Goal: Transaction & Acquisition: Purchase product/service

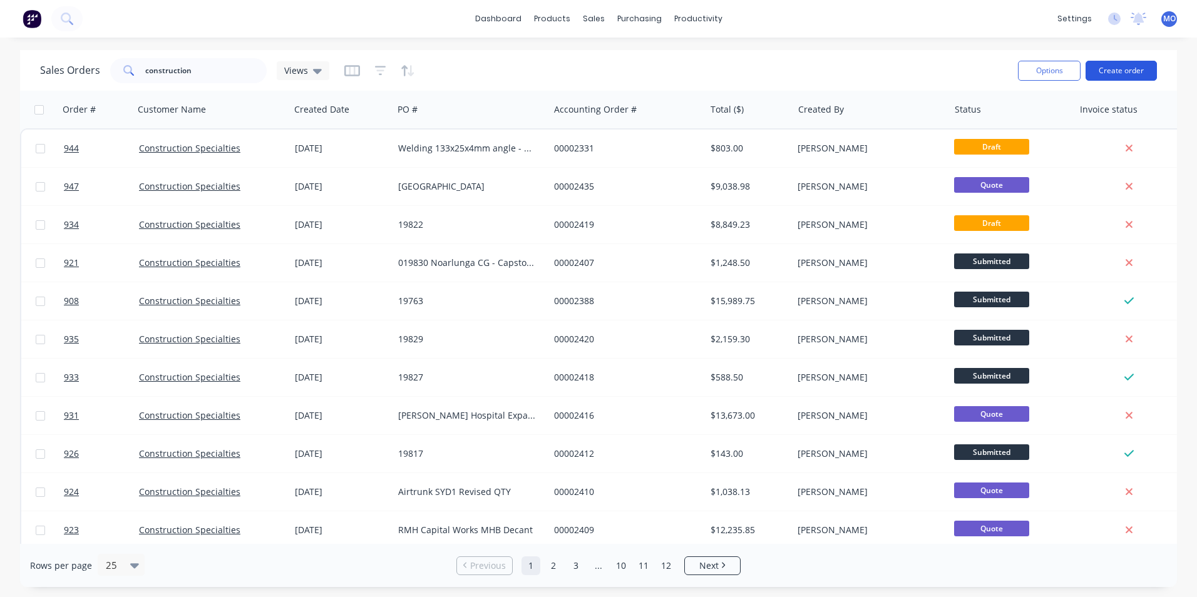
click at [1118, 69] on button "Create order" at bounding box center [1121, 71] width 71 height 20
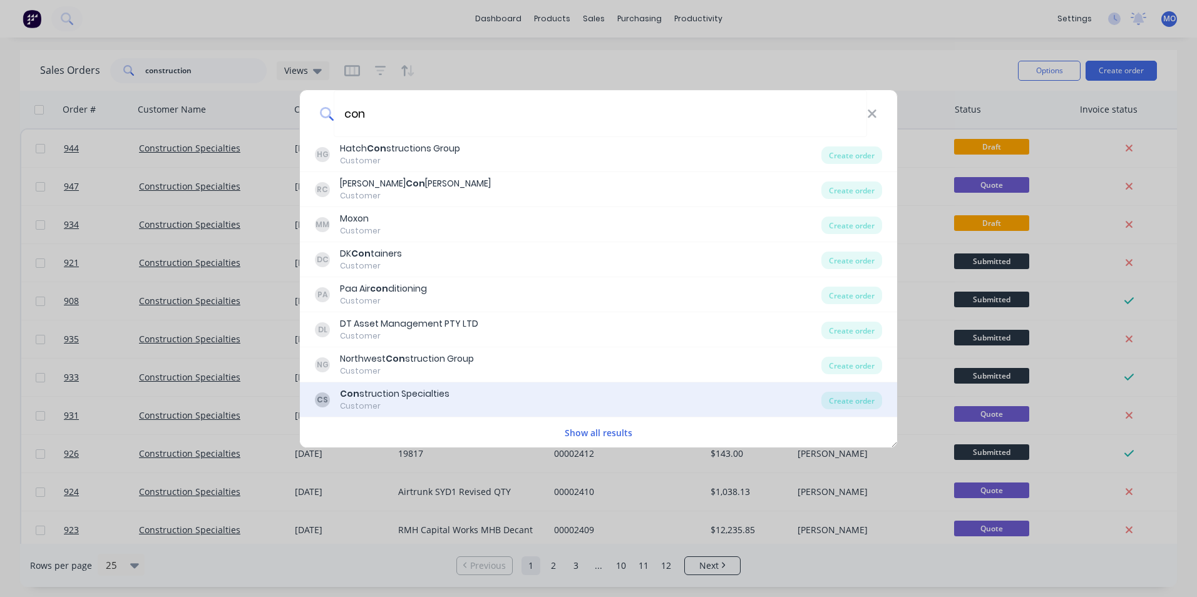
type input "con"
click at [414, 389] on div "Con struction Specialties" at bounding box center [395, 394] width 110 height 13
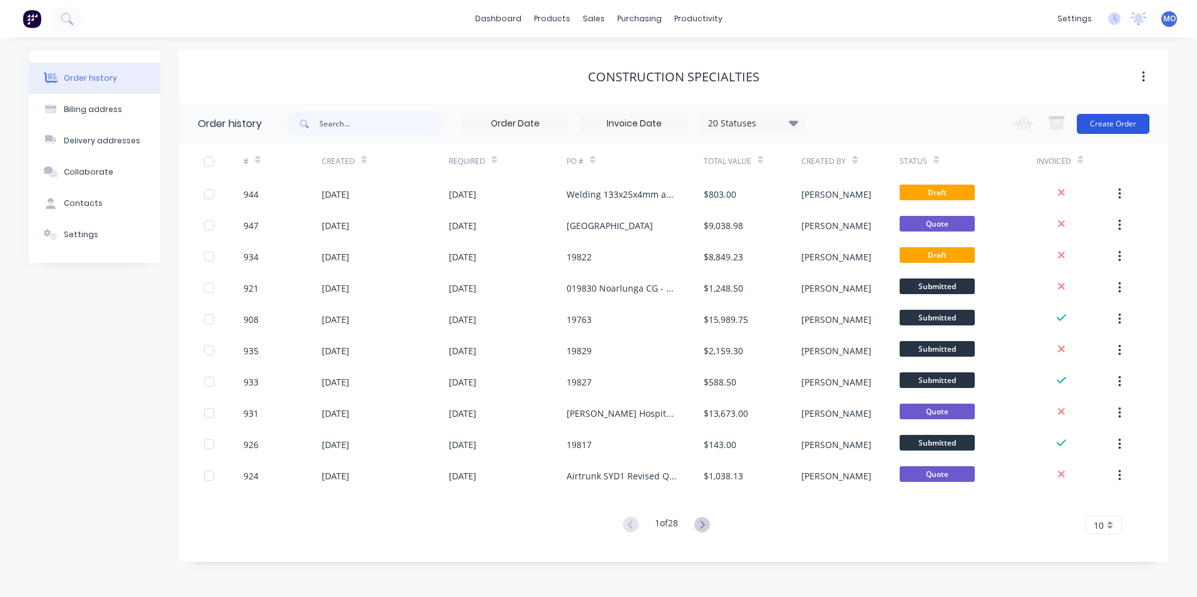
click at [1104, 119] on button "Create Order" at bounding box center [1113, 124] width 73 height 20
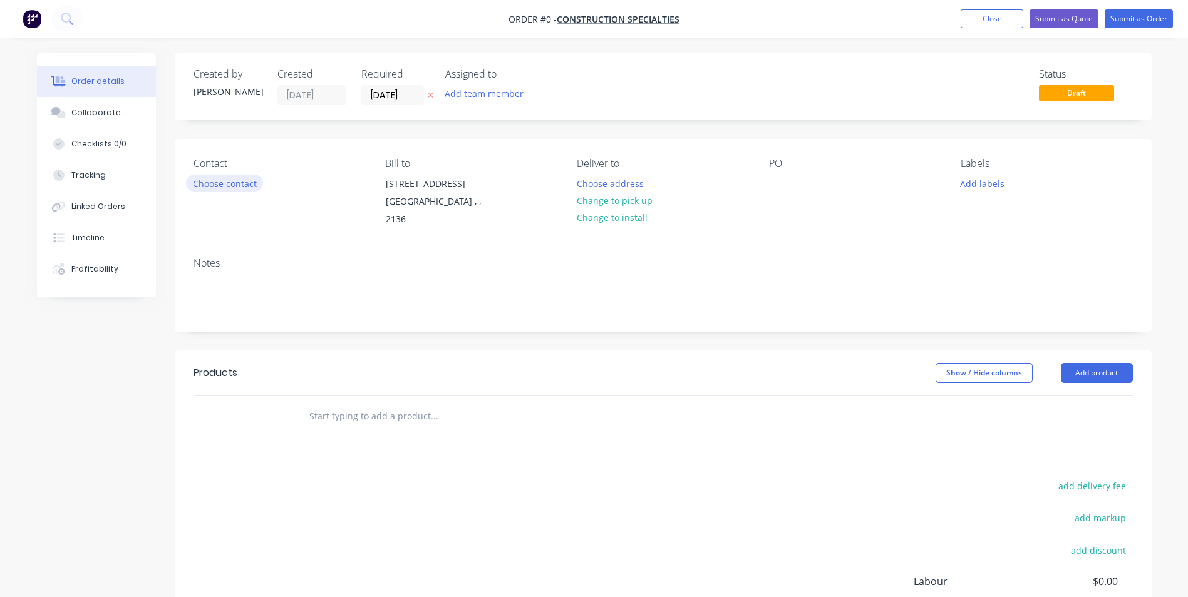
click at [210, 187] on button "Choose contact" at bounding box center [224, 183] width 77 height 17
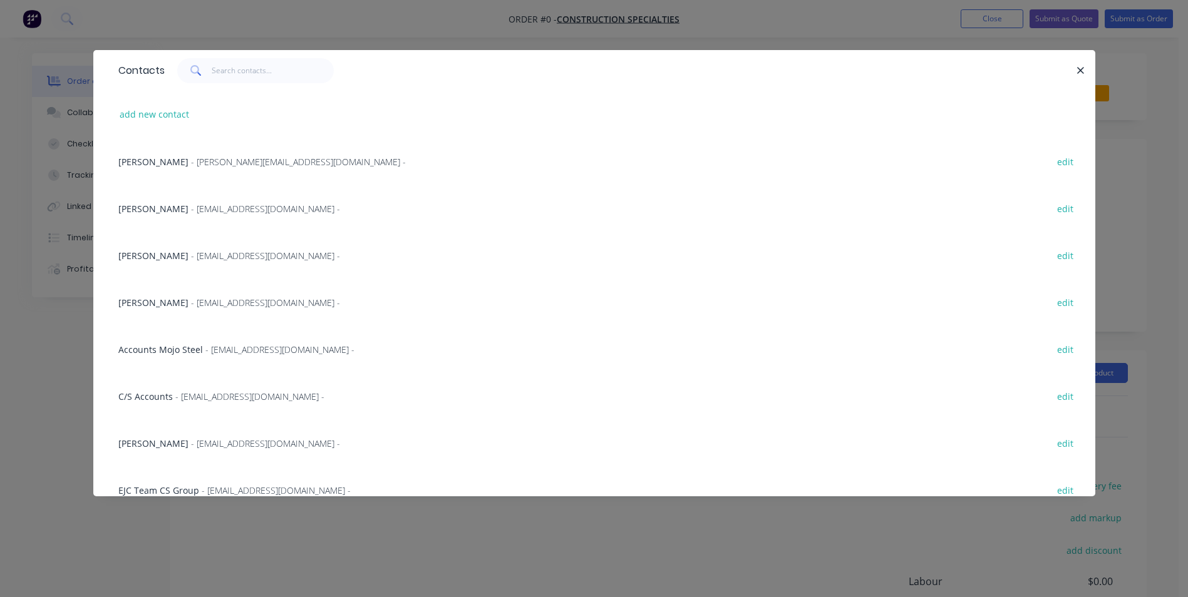
click at [208, 253] on span "- [EMAIL_ADDRESS][DOMAIN_NAME] -" at bounding box center [265, 256] width 149 height 12
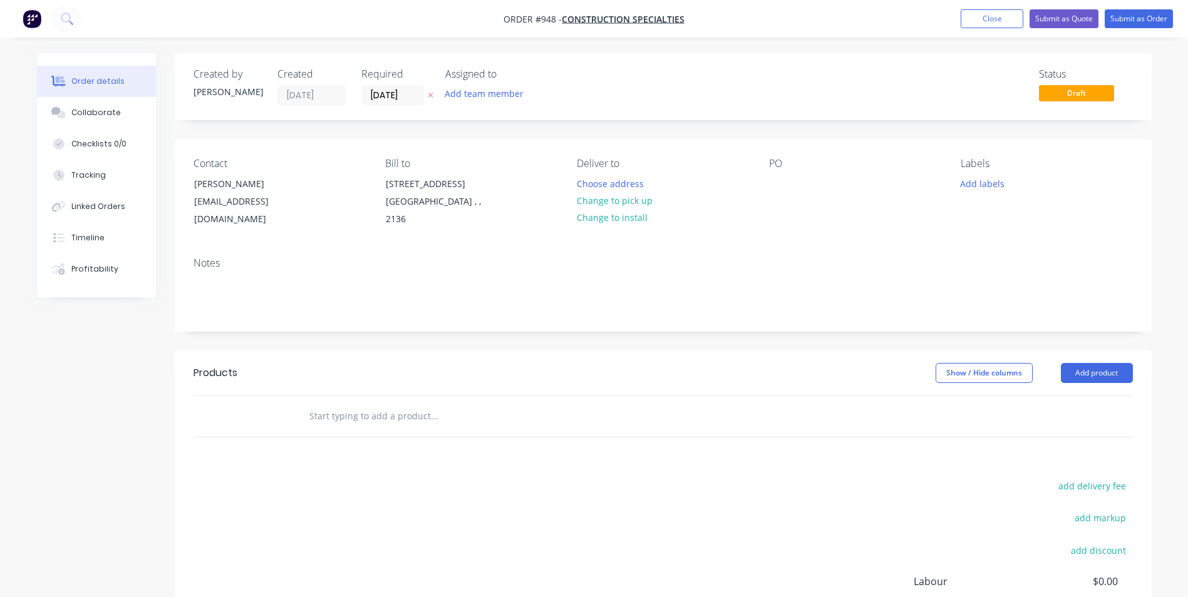
click at [776, 171] on div "PO" at bounding box center [855, 193] width 172 height 71
click at [773, 178] on div at bounding box center [779, 184] width 20 height 18
click at [769, 183] on div at bounding box center [779, 184] width 20 height 18
paste div
click at [1080, 370] on button "Add product" at bounding box center [1096, 373] width 72 height 20
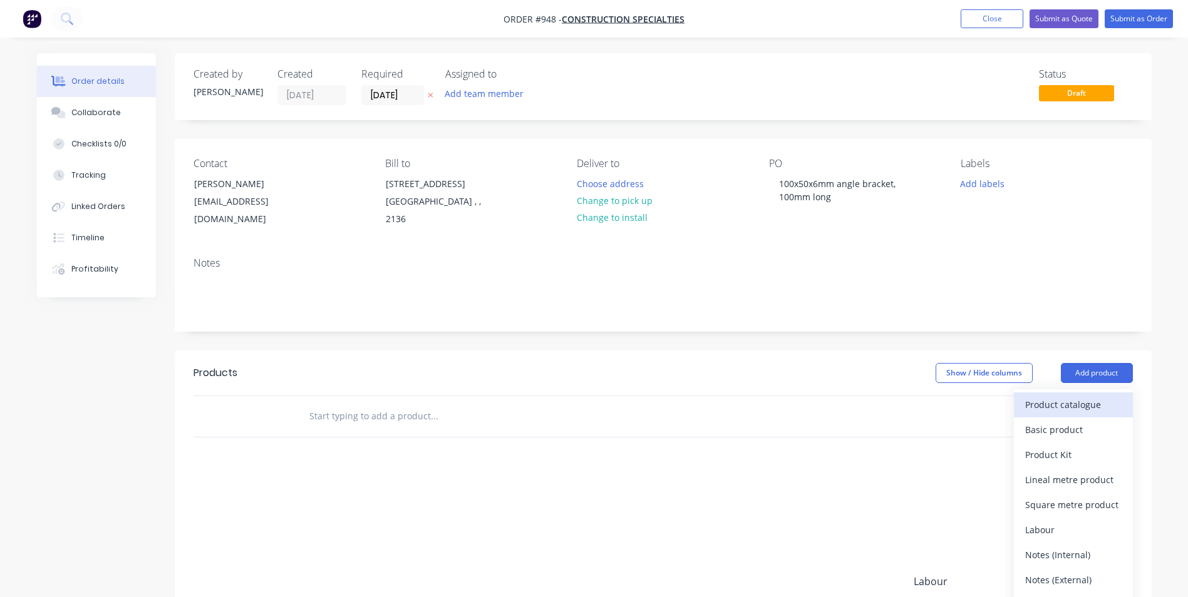
click at [1062, 397] on div "Product catalogue" at bounding box center [1073, 405] width 96 height 18
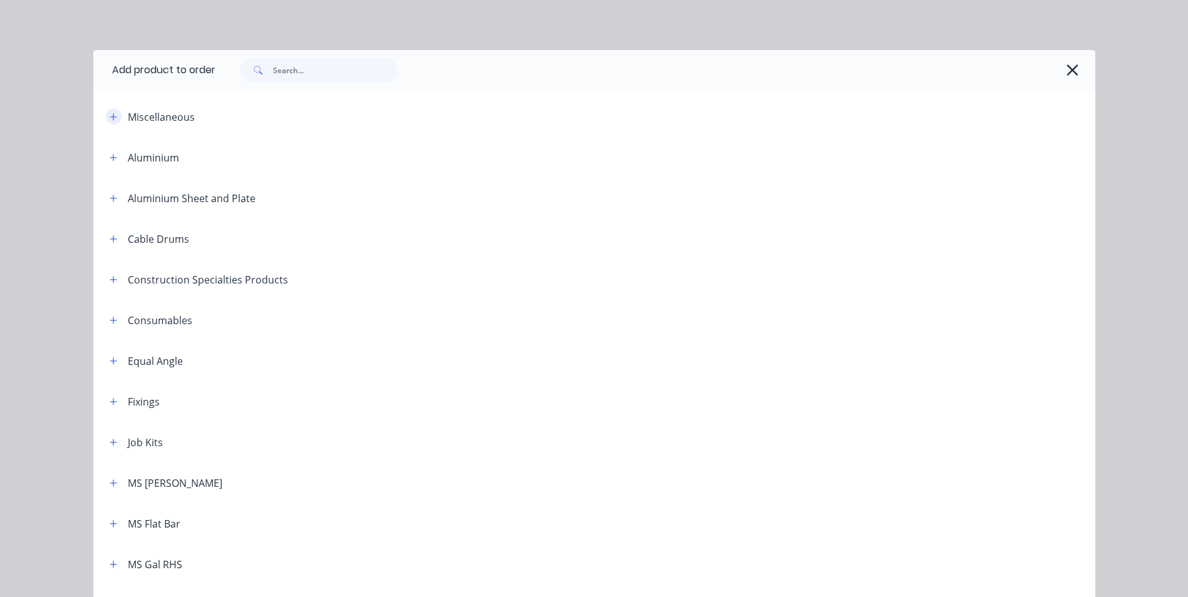
click at [108, 121] on button "button" at bounding box center [114, 117] width 16 height 16
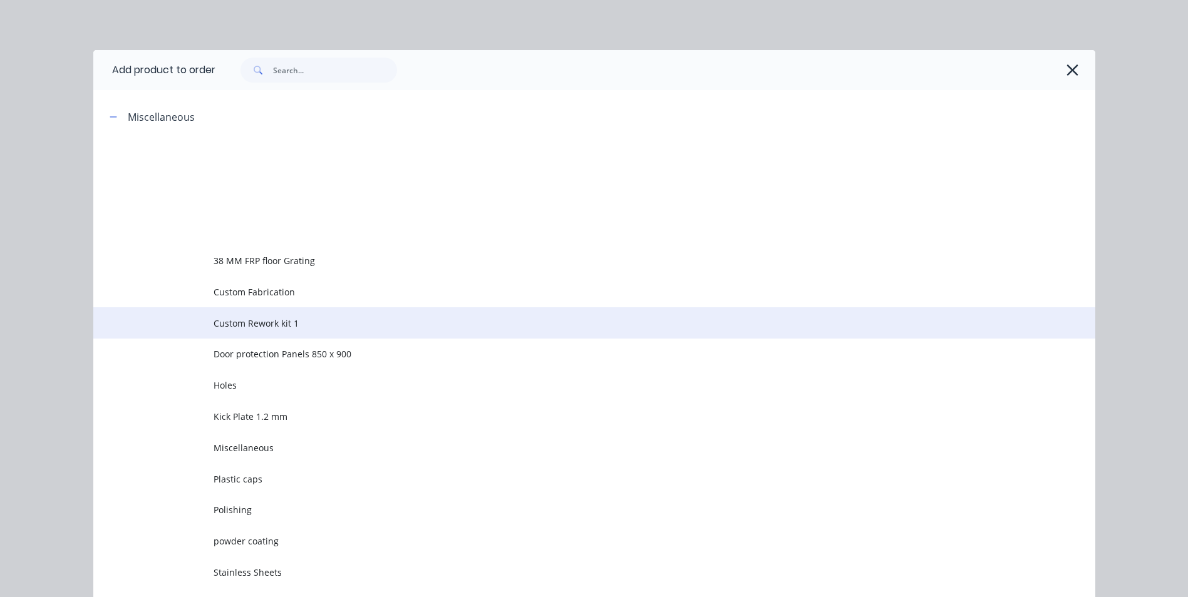
click at [240, 320] on span "Custom Rework kit 1" at bounding box center [565, 323] width 705 height 13
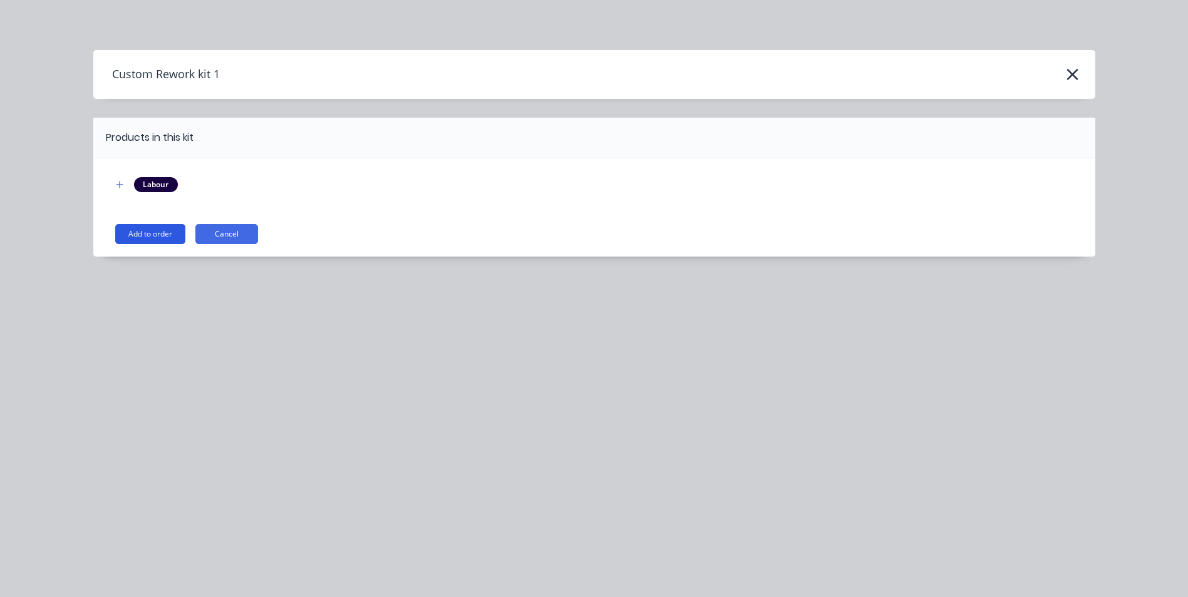
click at [158, 228] on button "Add to order" at bounding box center [150, 234] width 70 height 20
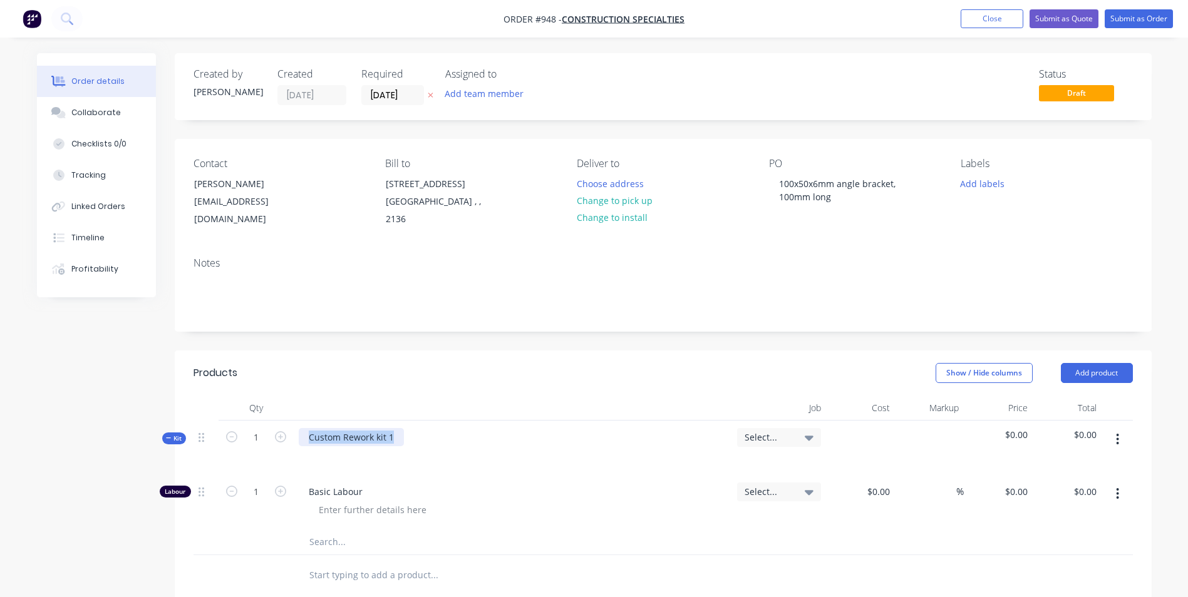
drag, startPoint x: 397, startPoint y: 439, endPoint x: 307, endPoint y: 438, distance: 90.2
click at [307, 438] on div "Custom Rework kit 1" at bounding box center [351, 437] width 105 height 18
drag, startPoint x: 320, startPoint y: 425, endPoint x: 408, endPoint y: 432, distance: 88.5
click at [408, 432] on div "Custom Rework kit 1" at bounding box center [513, 448] width 438 height 54
drag, startPoint x: 398, startPoint y: 434, endPoint x: 309, endPoint y: 439, distance: 88.4
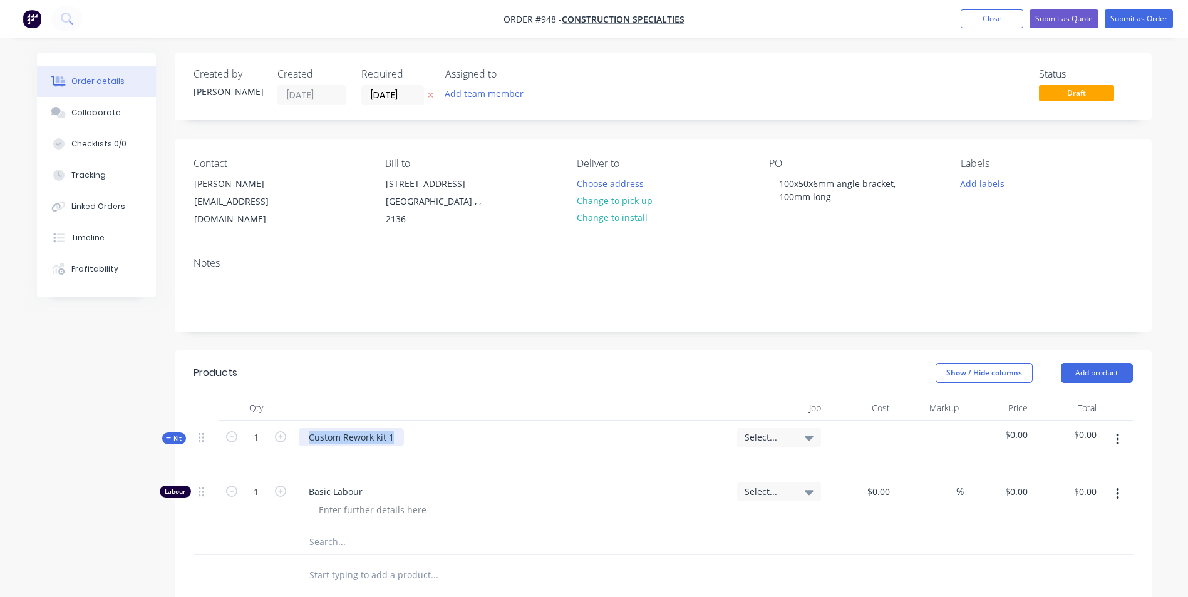
click at [309, 439] on div "Custom Rework kit 1" at bounding box center [351, 437] width 105 height 18
paste div
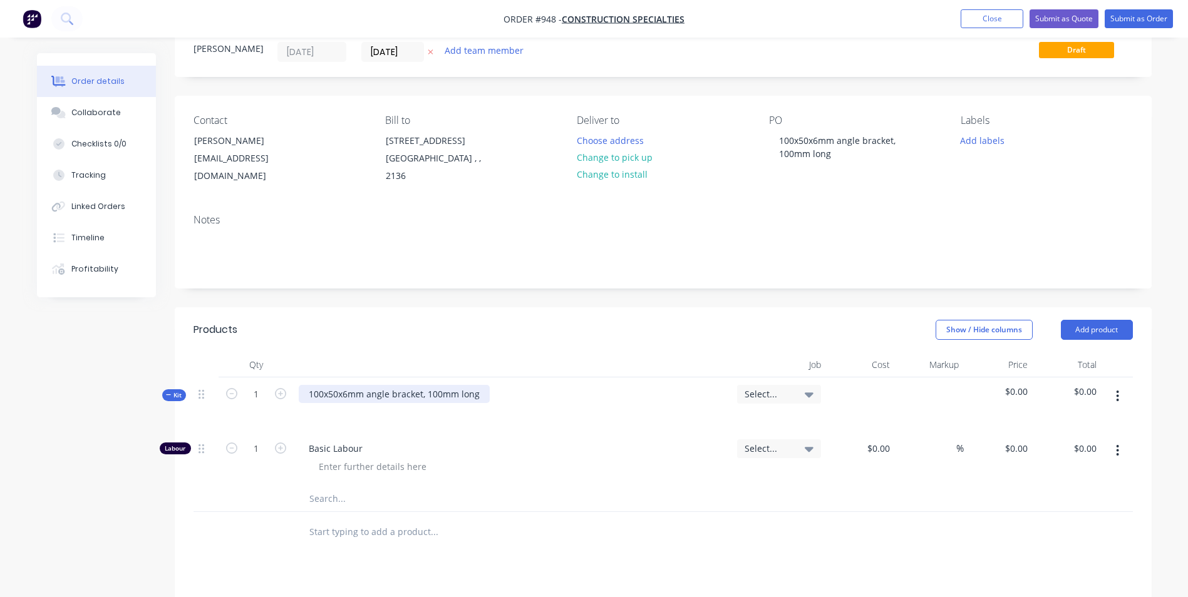
scroll to position [188, 0]
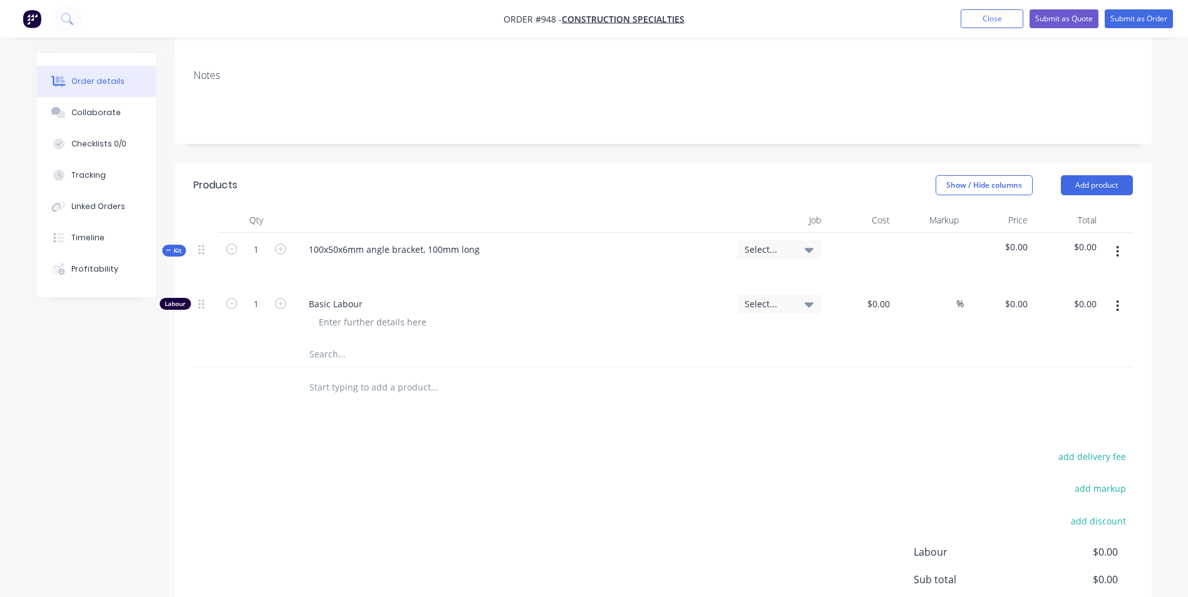
click at [1120, 252] on button "button" at bounding box center [1116, 251] width 29 height 23
click at [1091, 294] on button "Add product to kit" at bounding box center [1073, 284] width 119 height 25
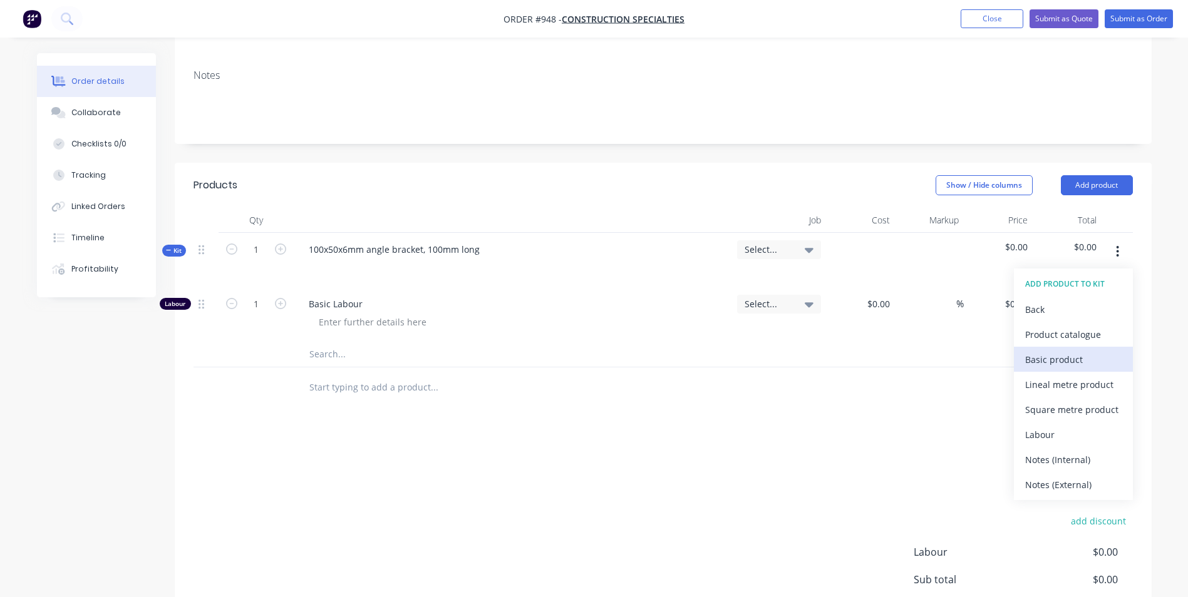
click at [1042, 352] on div "Basic product" at bounding box center [1073, 360] width 96 height 18
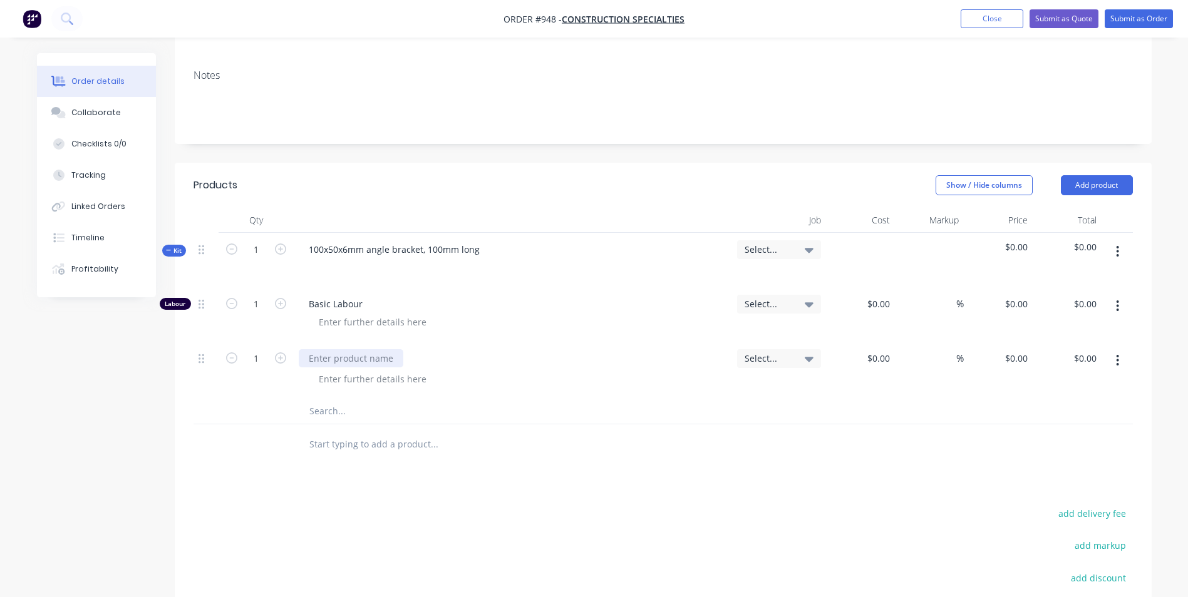
click at [357, 359] on div at bounding box center [351, 358] width 105 height 18
type input "$2.46"
type input "50"
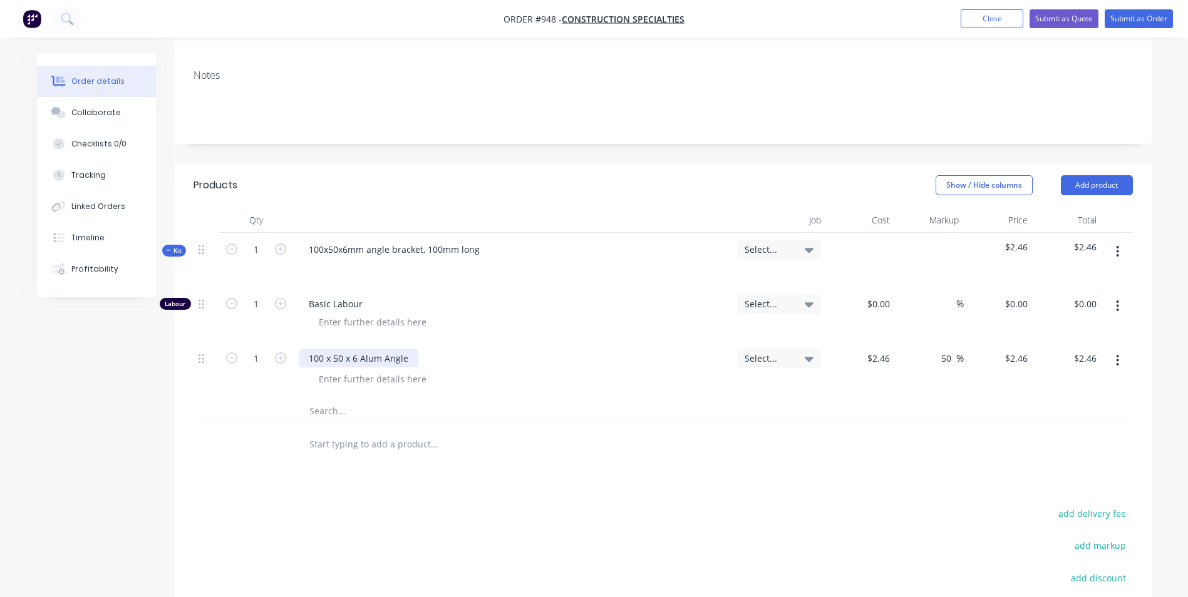
type input "3.69"
type input "$3.69"
click at [264, 307] on input "1" at bounding box center [256, 304] width 33 height 19
type input "0.05"
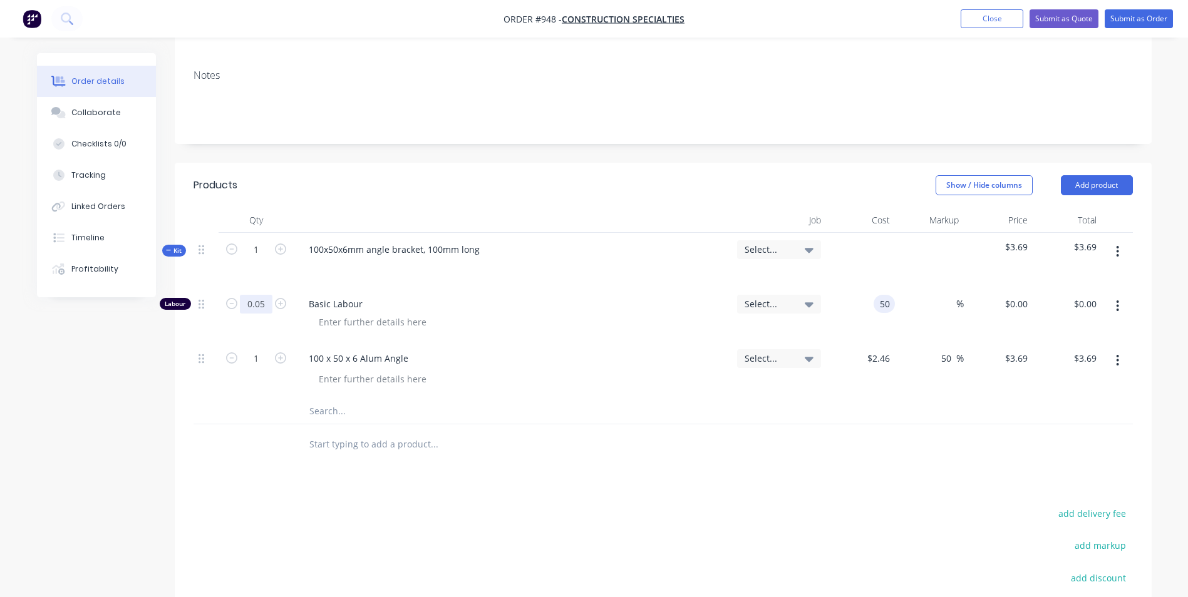
type input "$50.00"
type input "$2.50"
type input "150"
type input "200"
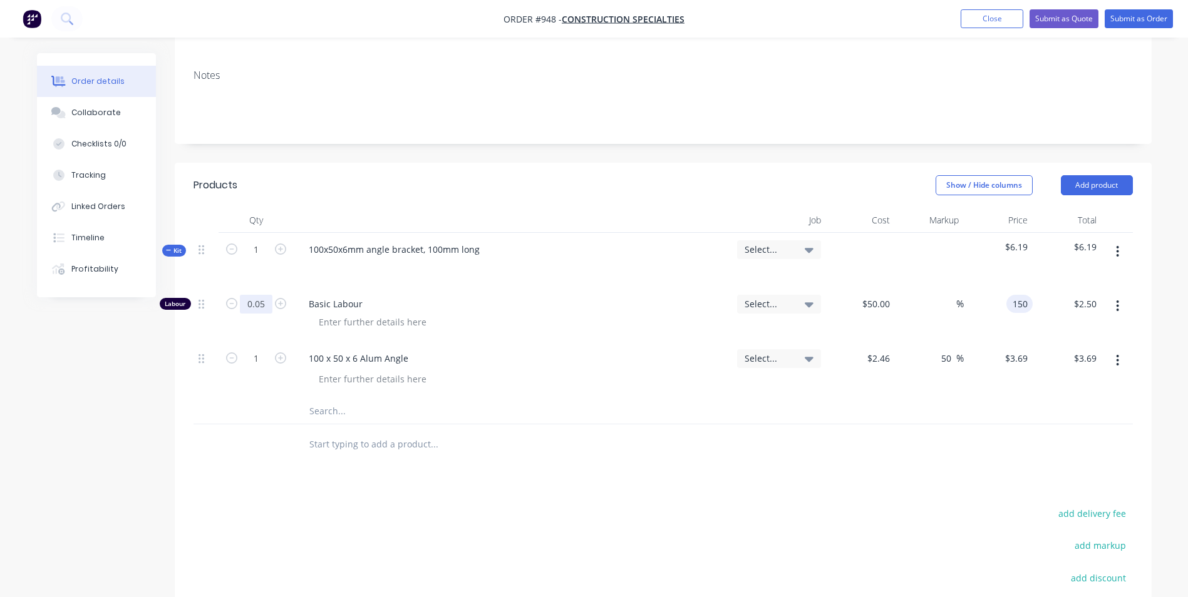
type input "$150.00"
type input "$7.50"
type input "0.025"
type input "$3.75"
click at [260, 245] on input "1" at bounding box center [256, 249] width 33 height 19
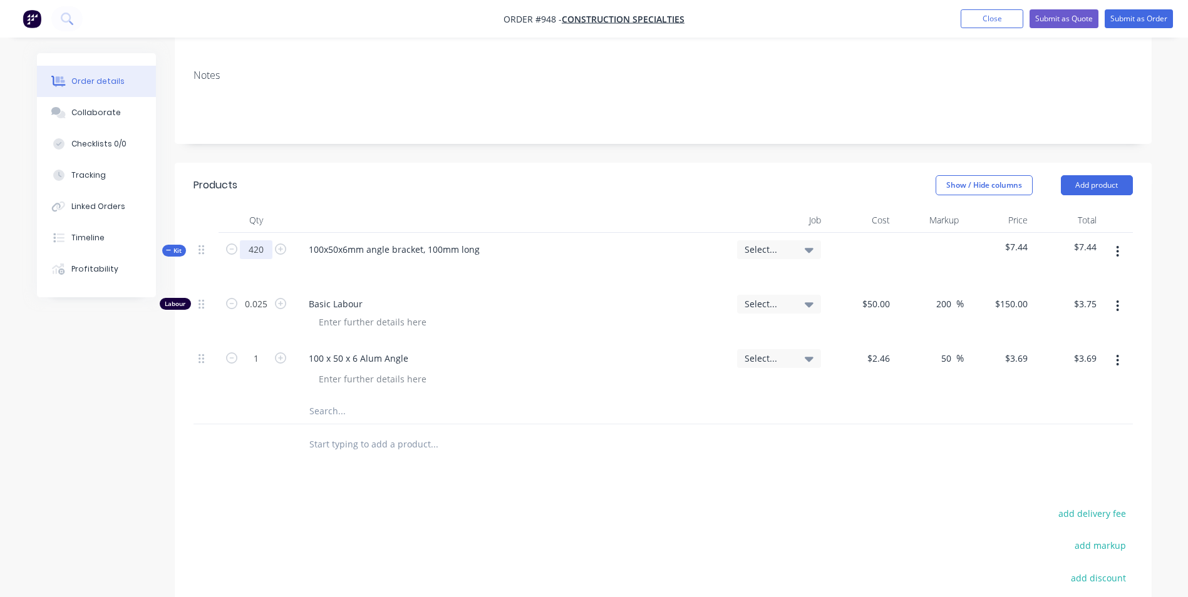
type input "420"
type input "10.5"
type input "$1,575.00"
type input "420"
type input "$1,549.80"
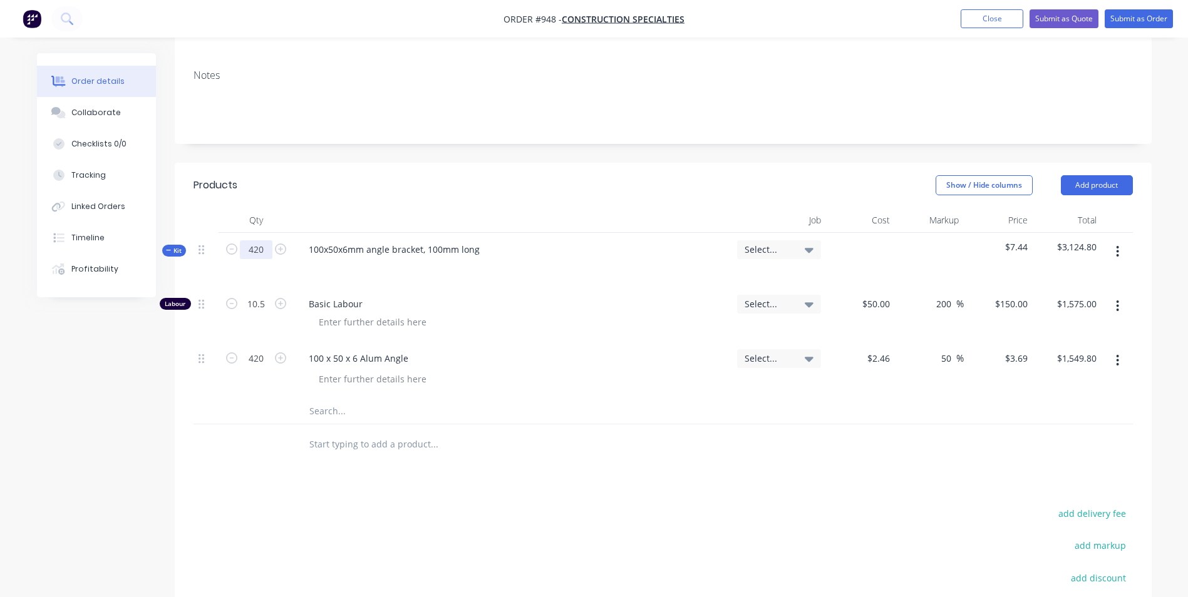
click at [259, 244] on input "420" at bounding box center [256, 249] width 33 height 19
type input "1"
type input "0.025"
type input "$3.75"
type input "1"
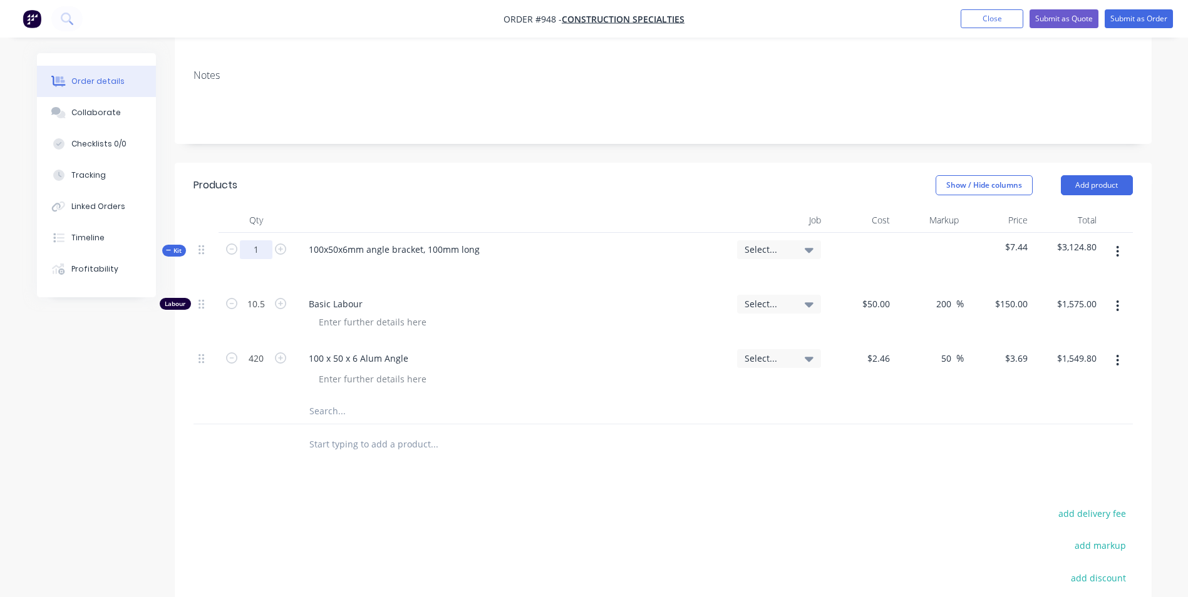
type input "$3.69"
click at [259, 245] on input "1" at bounding box center [256, 249] width 33 height 19
drag, startPoint x: 575, startPoint y: 325, endPoint x: 568, endPoint y: 326, distance: 7.5
click at [575, 325] on div at bounding box center [518, 322] width 418 height 18
click at [249, 307] on input "0.025" at bounding box center [256, 304] width 33 height 19
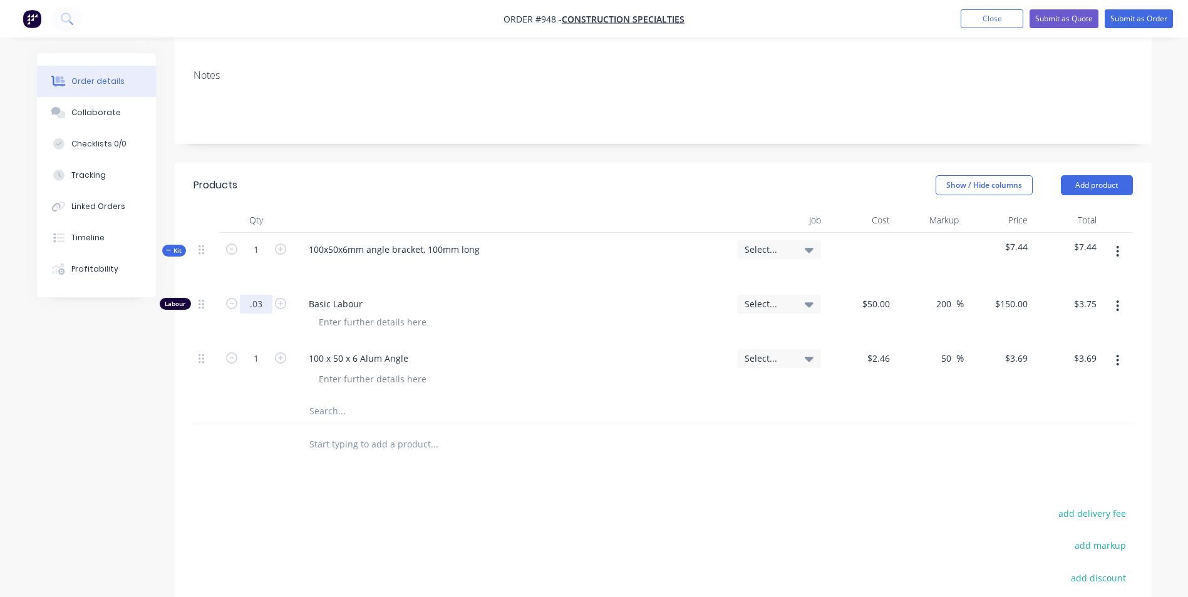
type input "0.03"
type input "$4.50"
click at [559, 372] on div at bounding box center [518, 379] width 418 height 18
click at [886, 363] on input "2.46" at bounding box center [883, 358] width 24 height 18
type input "$2.20"
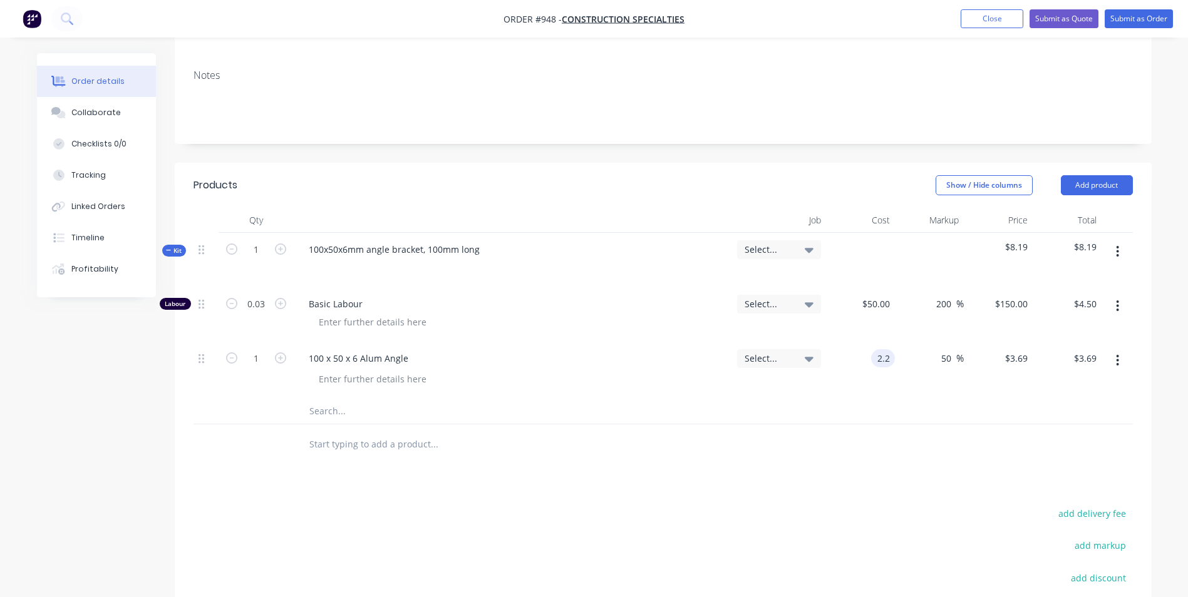
type input "$3.30"
click at [259, 299] on input "0.03" at bounding box center [256, 304] width 33 height 19
type input "."
type input "0.35"
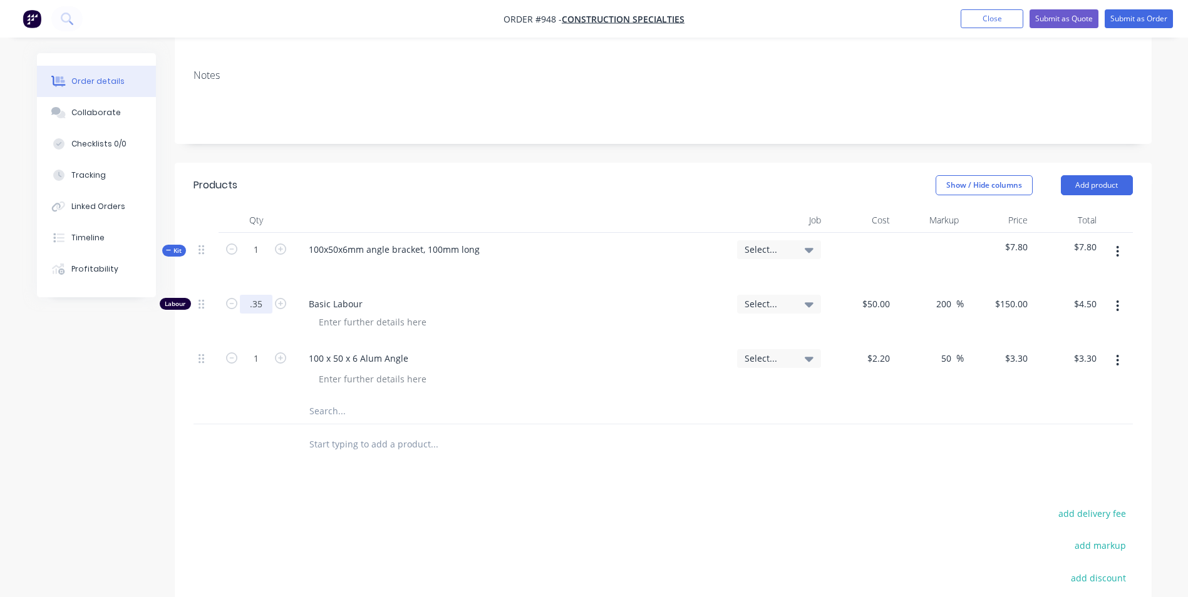
type input "$52.50"
click at [268, 241] on input "1" at bounding box center [256, 249] width 33 height 19
type input "420"
type input "147"
type input "$22,050.00"
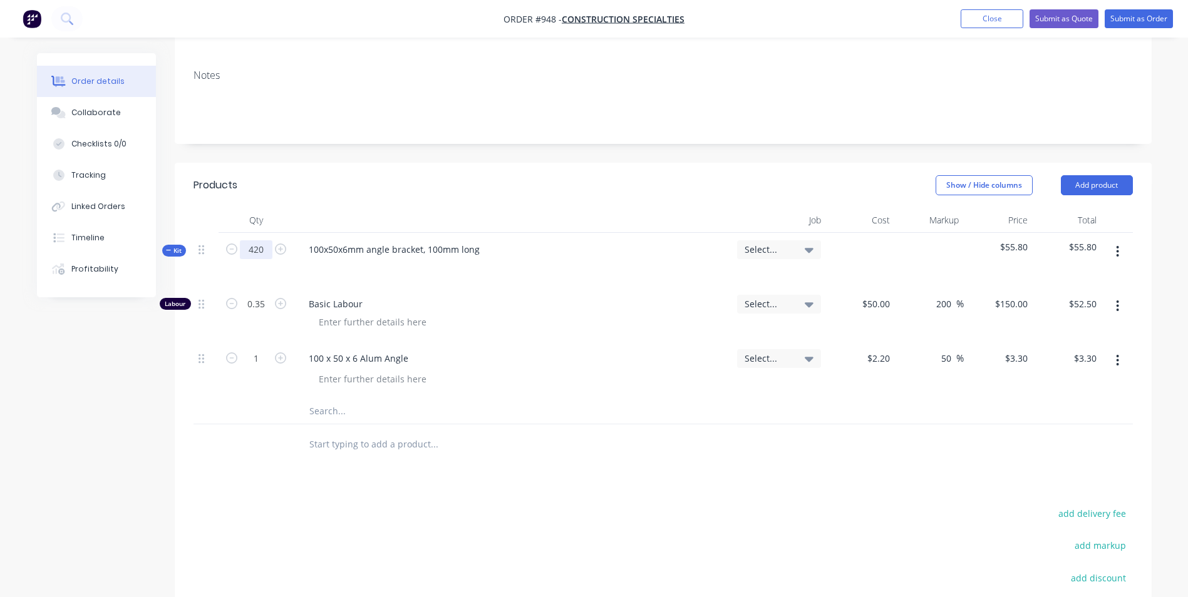
type input "420"
type input "$1,386.00"
click at [262, 246] on input "420" at bounding box center [256, 249] width 33 height 19
type input "1"
type input "0.35"
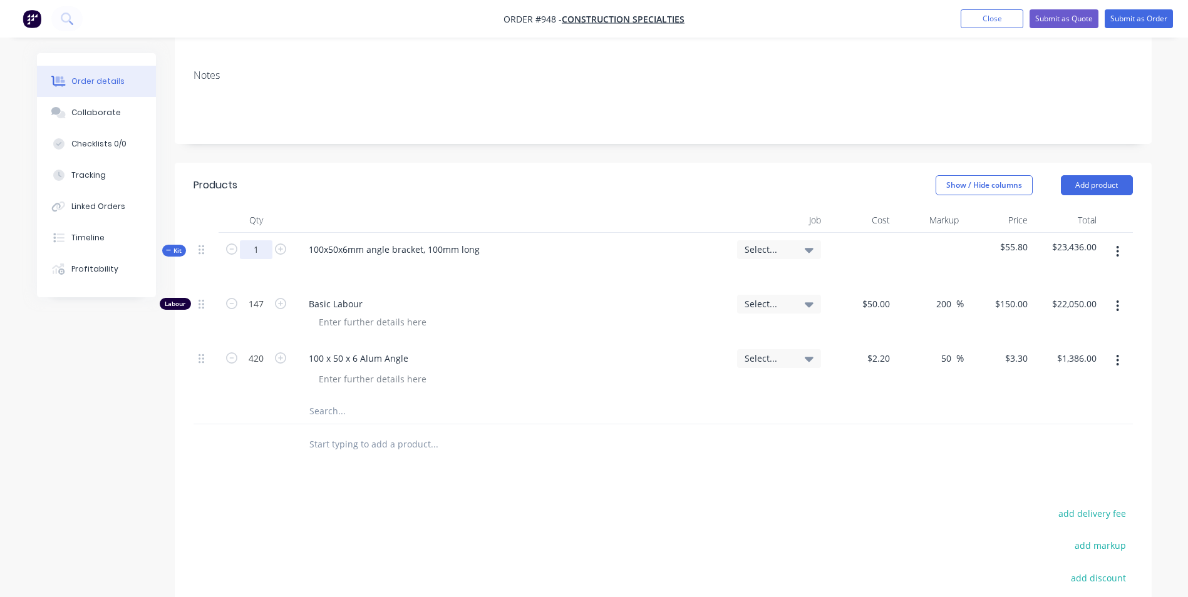
type input "$52.50"
type input "1"
type input "$3.30"
click at [258, 298] on input "0.35" at bounding box center [256, 304] width 33 height 19
type input "0.035"
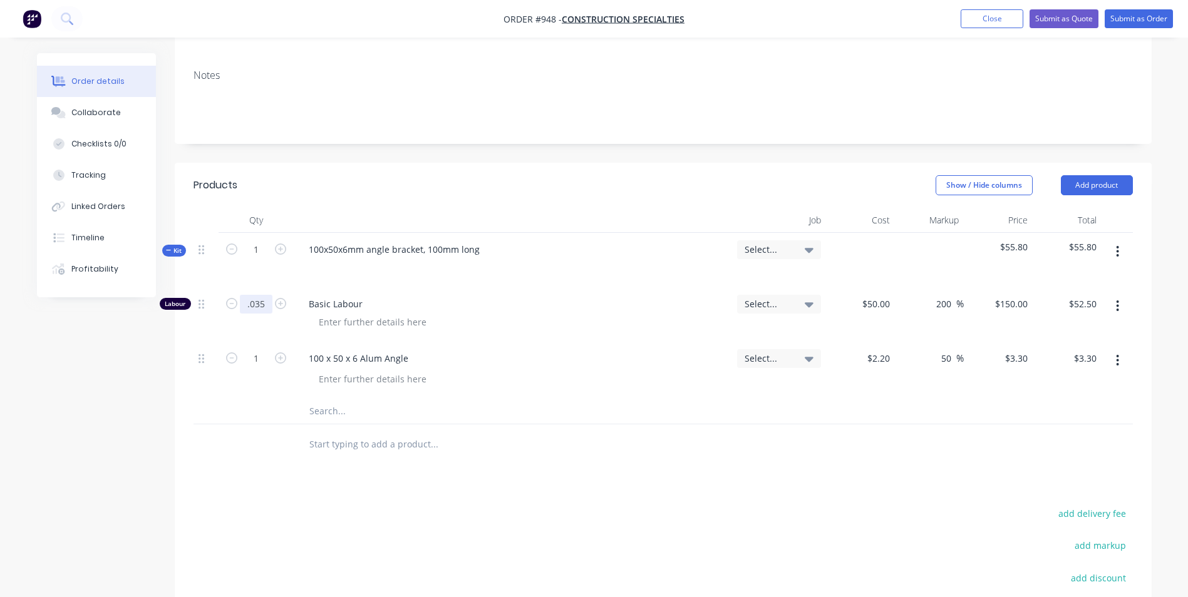
type input "$5.25"
click at [265, 246] on input "1" at bounding box center [256, 249] width 33 height 19
type input "420"
type input "14.7"
type input "$2,205.00"
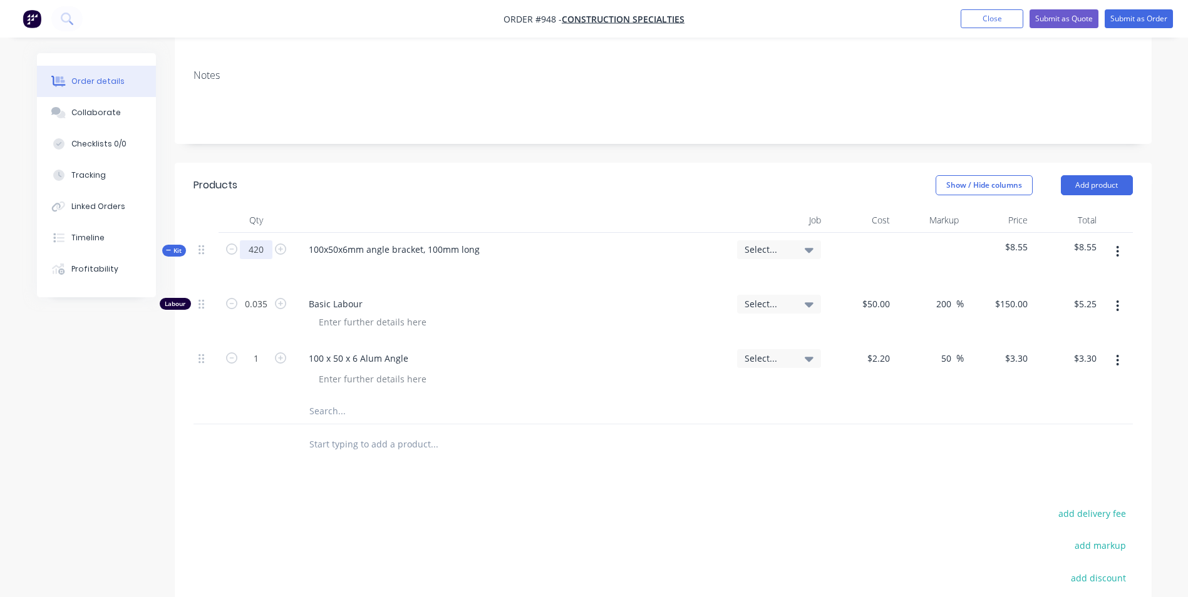
type input "420"
type input "$1,386.00"
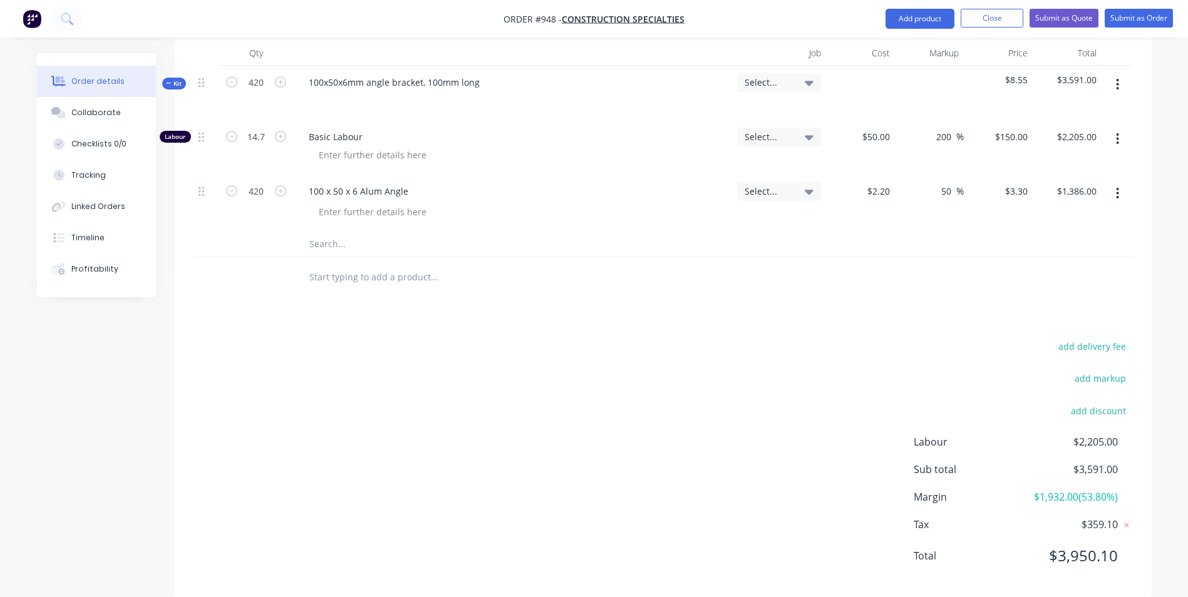
scroll to position [359, 0]
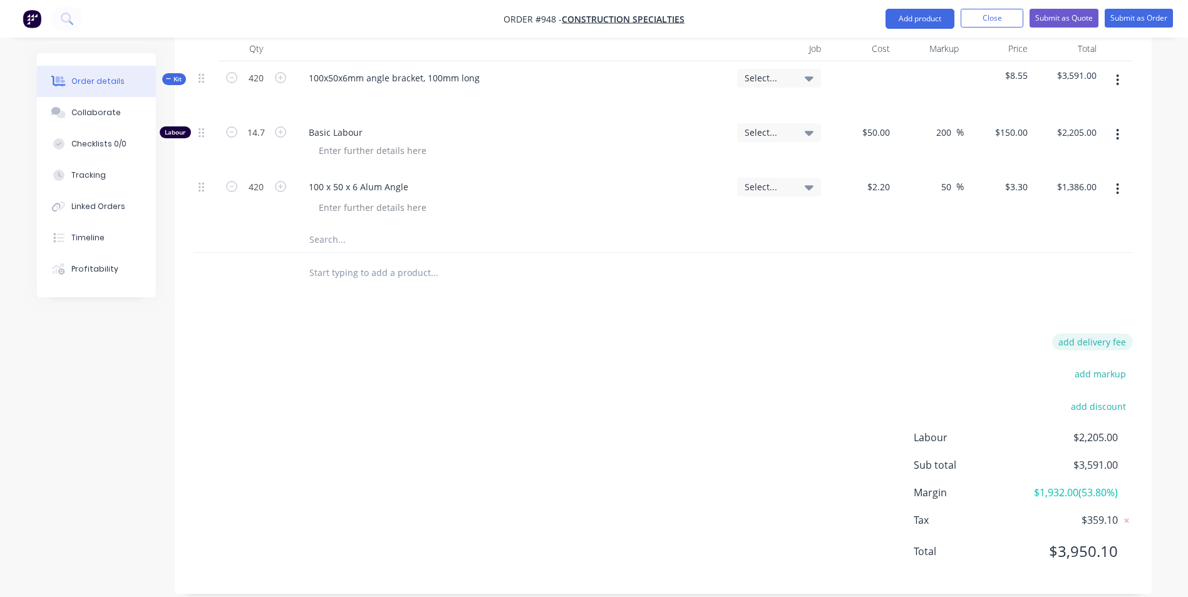
click at [1079, 343] on button "add delivery fee" at bounding box center [1092, 342] width 81 height 17
type input "55"
click at [842, 247] on div at bounding box center [662, 240] width 939 height 26
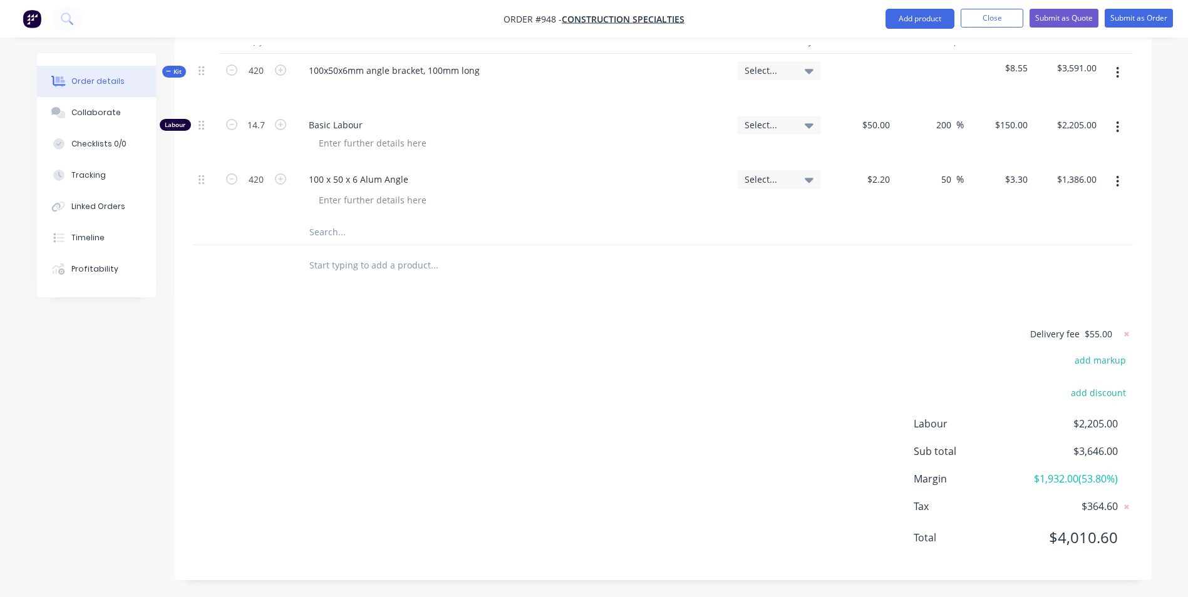
scroll to position [369, 0]
click at [1049, 22] on button "Submit as Quote" at bounding box center [1063, 18] width 69 height 19
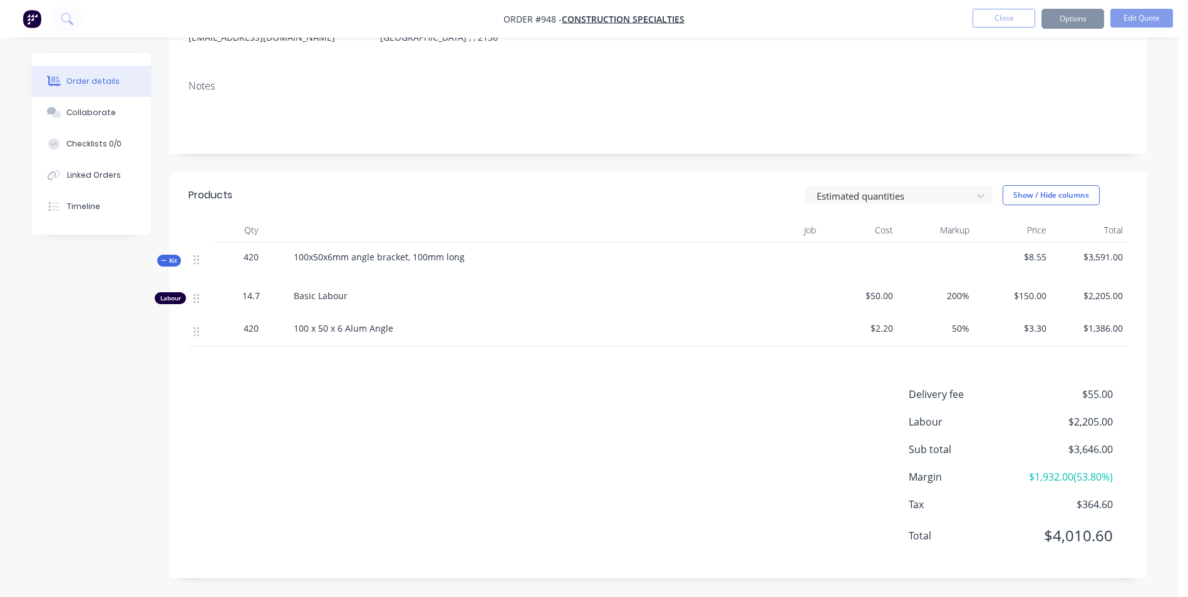
scroll to position [0, 0]
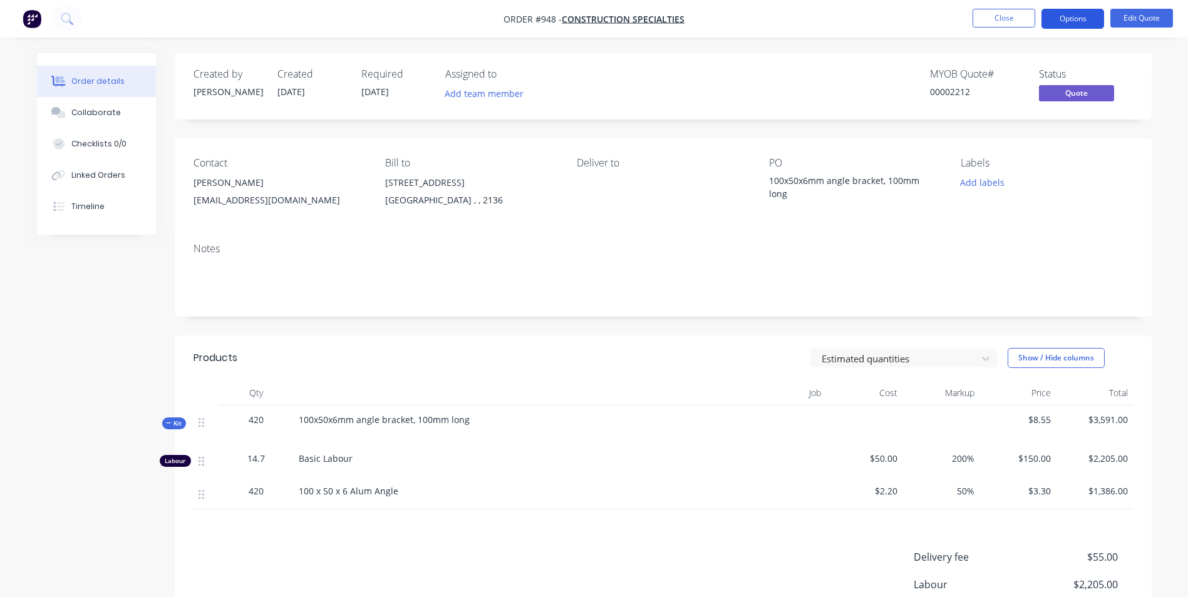
click at [1049, 22] on button "Options" at bounding box center [1072, 19] width 63 height 20
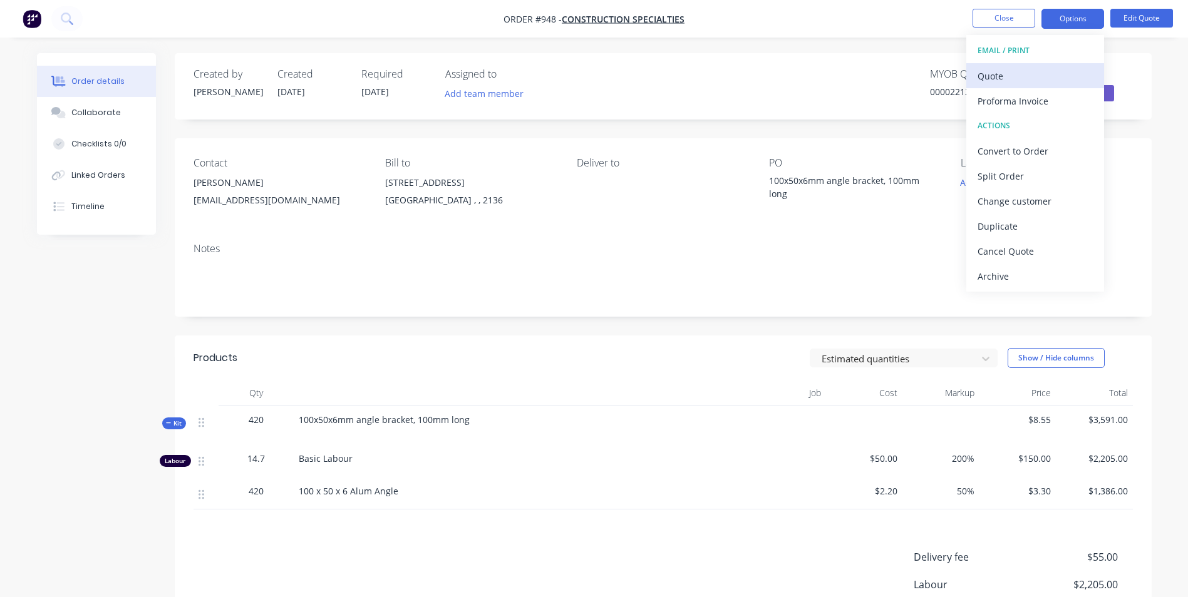
click at [991, 78] on div "Quote" at bounding box center [1034, 76] width 115 height 18
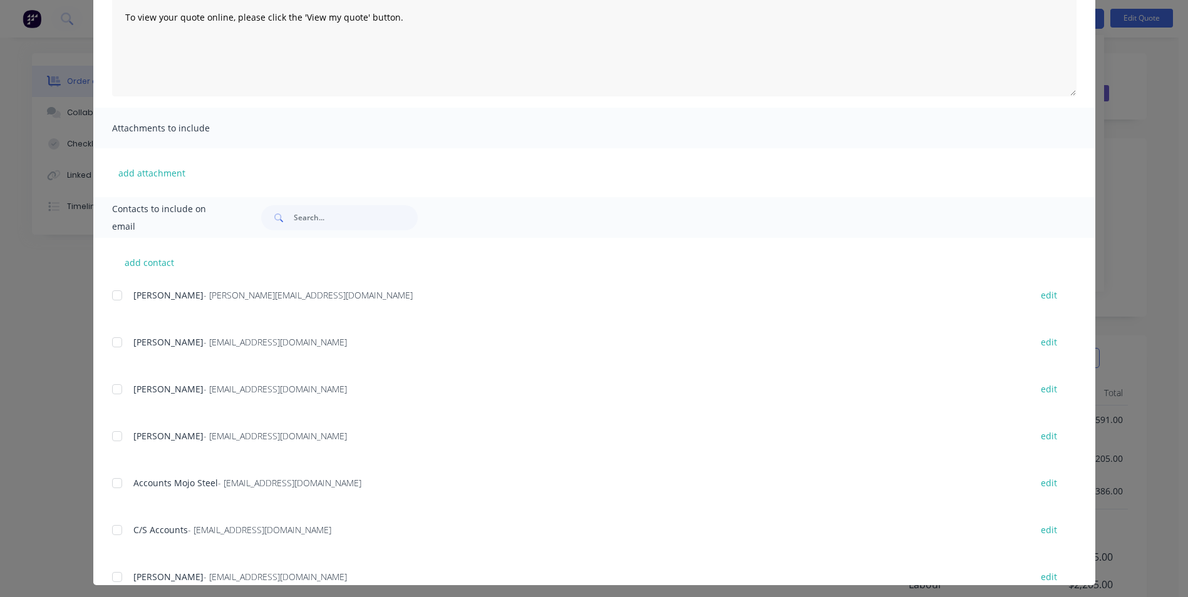
scroll to position [177, 0]
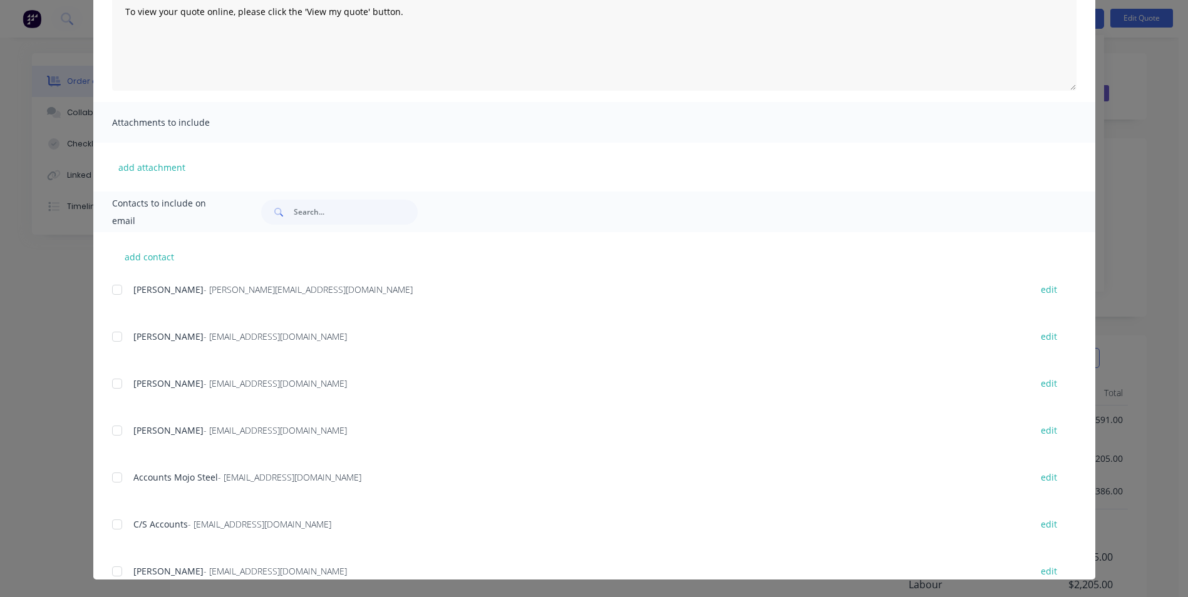
click at [116, 336] on div at bounding box center [117, 336] width 25 height 25
click at [115, 381] on div at bounding box center [117, 383] width 25 height 25
click at [115, 427] on div at bounding box center [117, 430] width 25 height 25
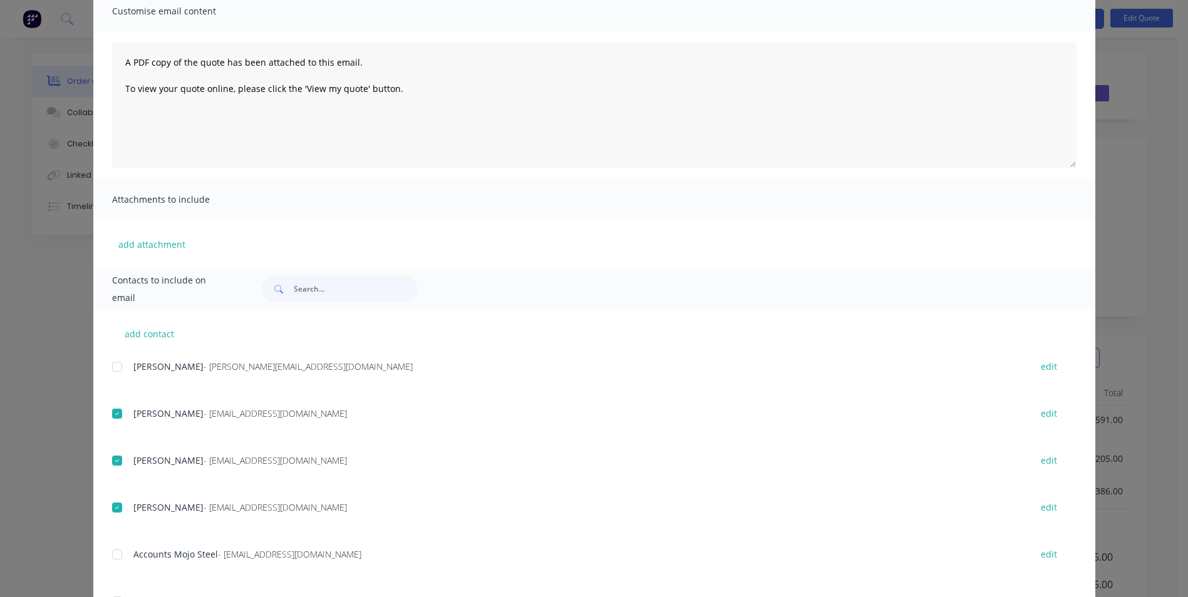
scroll to position [0, 0]
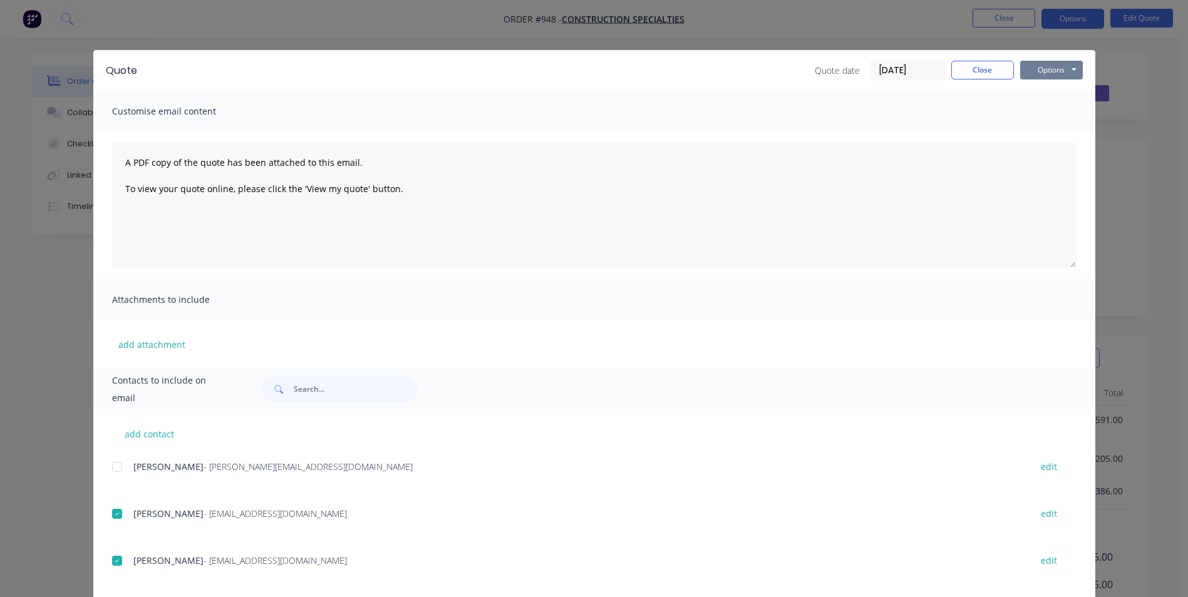
click at [1059, 72] on button "Options" at bounding box center [1051, 70] width 63 height 19
click at [1044, 140] on button "Email" at bounding box center [1060, 133] width 80 height 21
